Goal: Information Seeking & Learning: Find specific fact

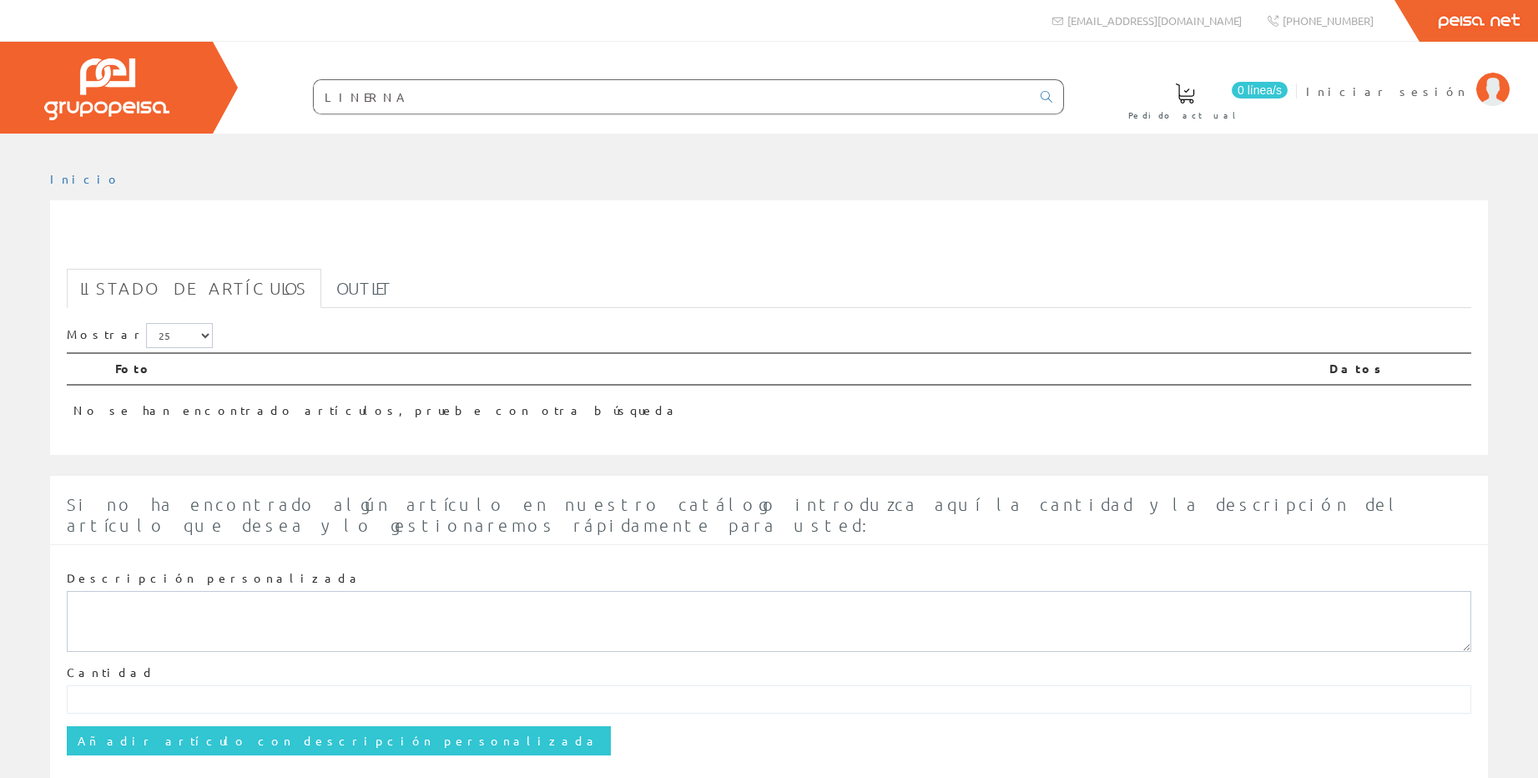
click at [346, 90] on input "LINERNA" at bounding box center [672, 96] width 717 height 33
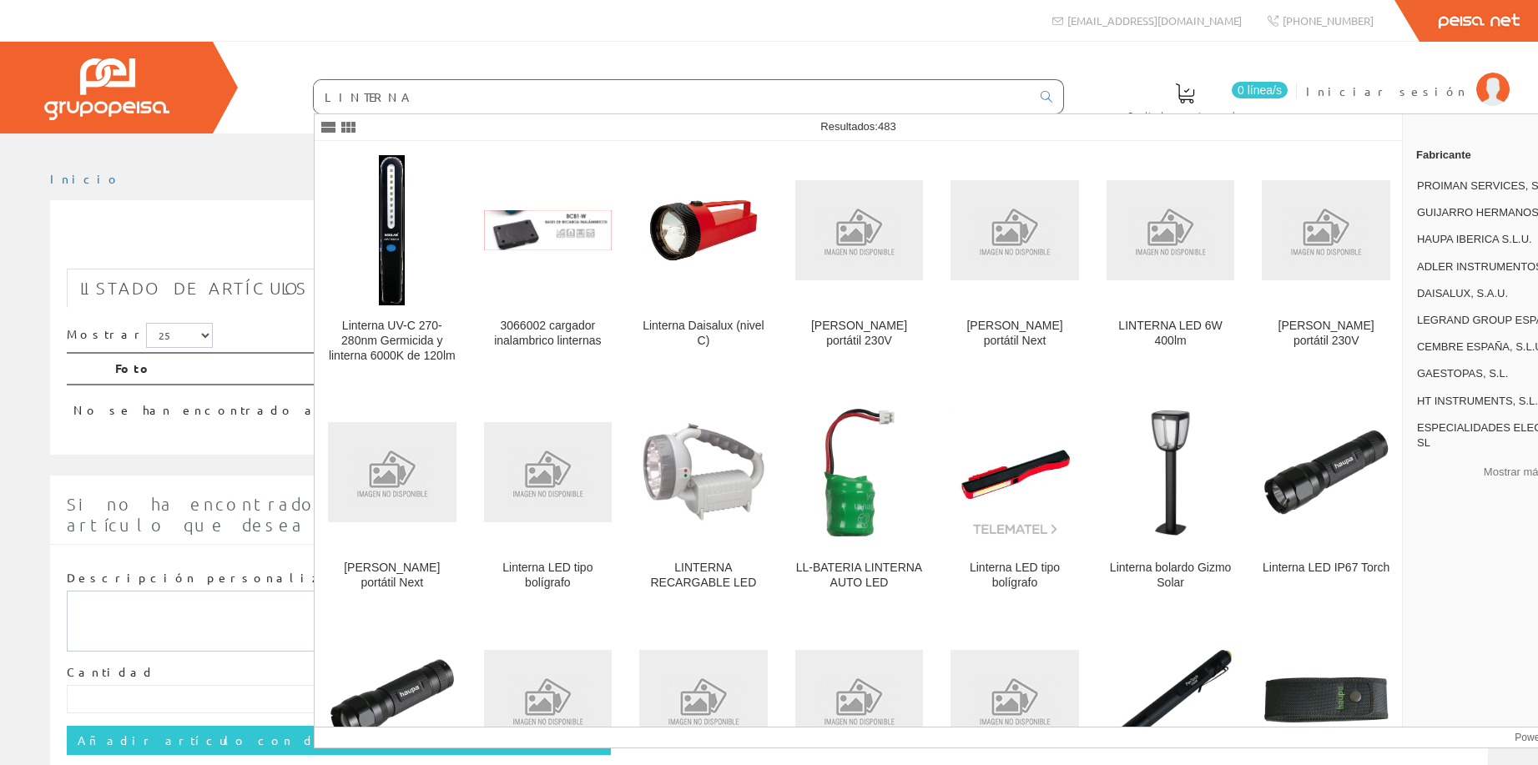
click at [432, 100] on input "LINTERNA" at bounding box center [672, 96] width 717 height 33
type input "LINTERNA"
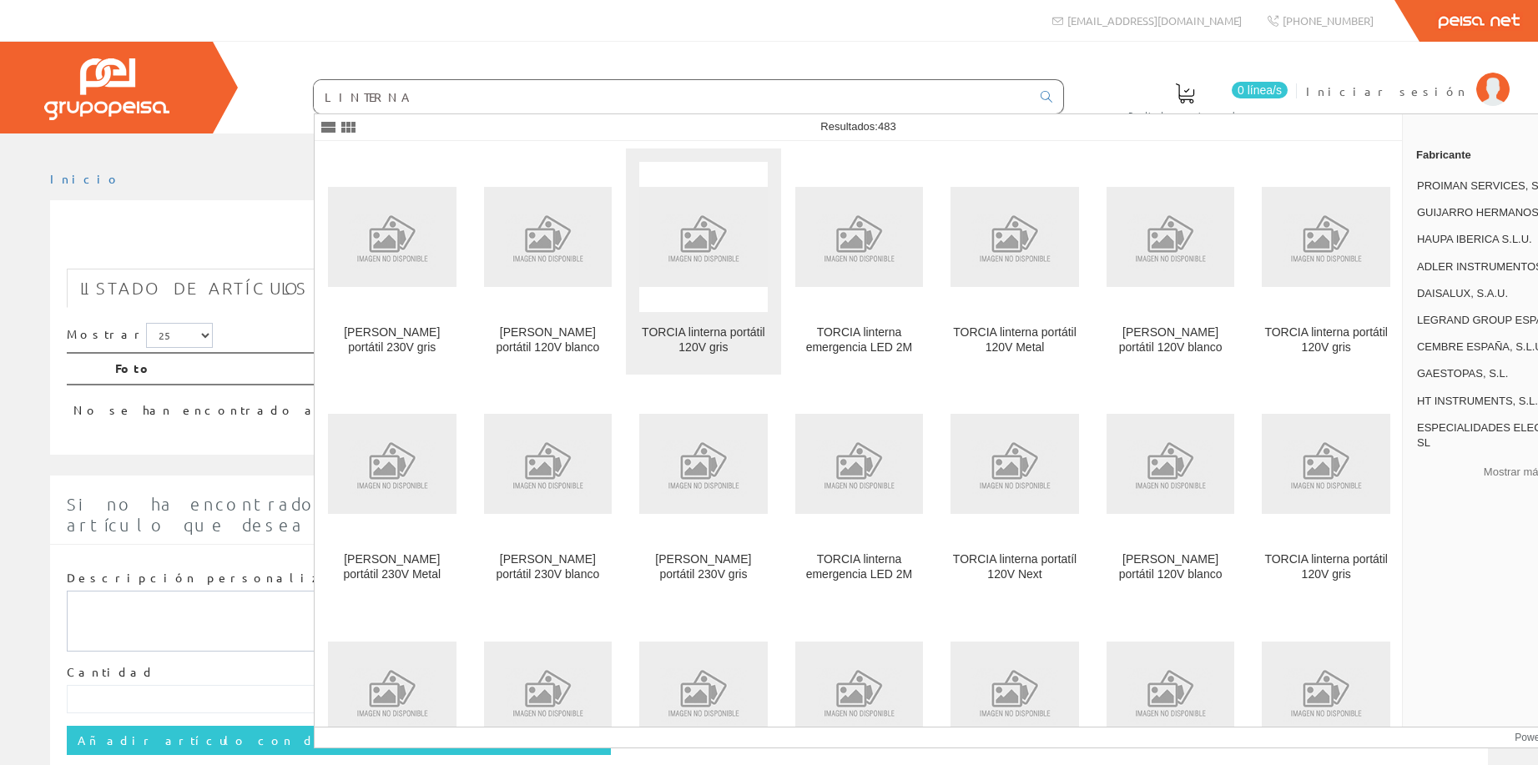
scroll to position [1001, 0]
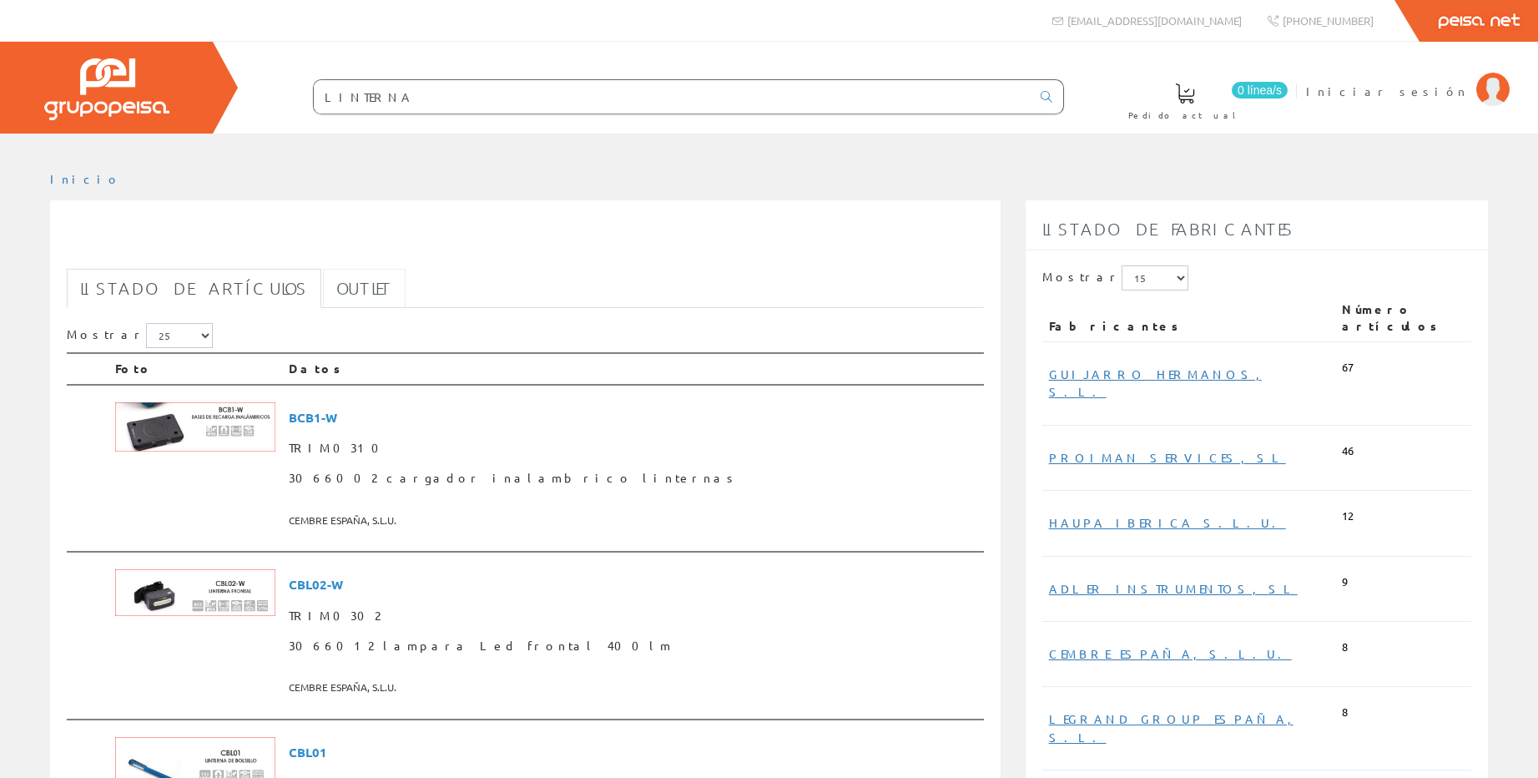
click at [323, 291] on link "Outlet" at bounding box center [364, 288] width 83 height 39
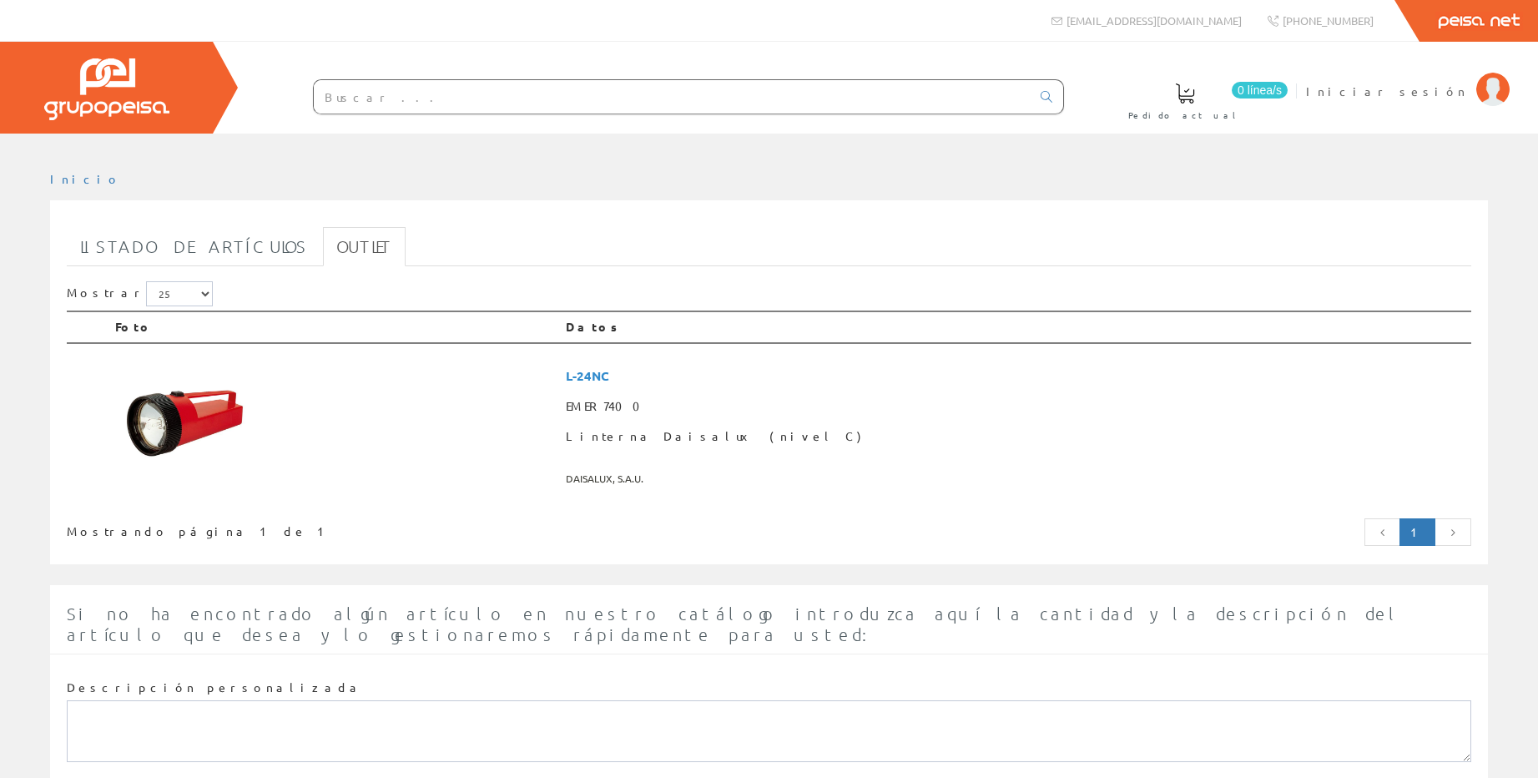
click at [360, 100] on input "text" at bounding box center [672, 96] width 717 height 33
